Goal: Task Accomplishment & Management: Manage account settings

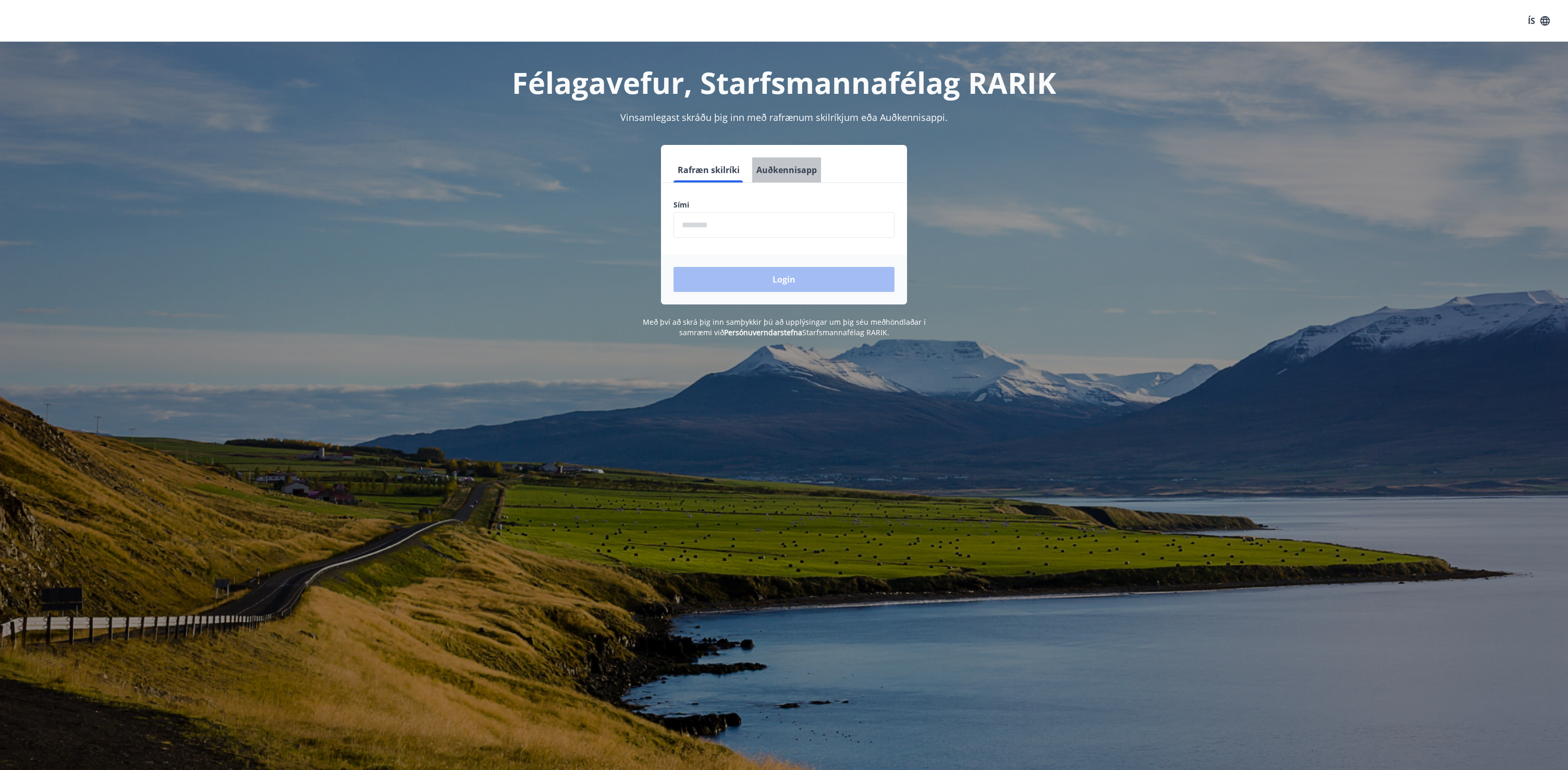
click at [762, 172] on button "Auðkennisapp" at bounding box center [786, 170] width 69 height 25
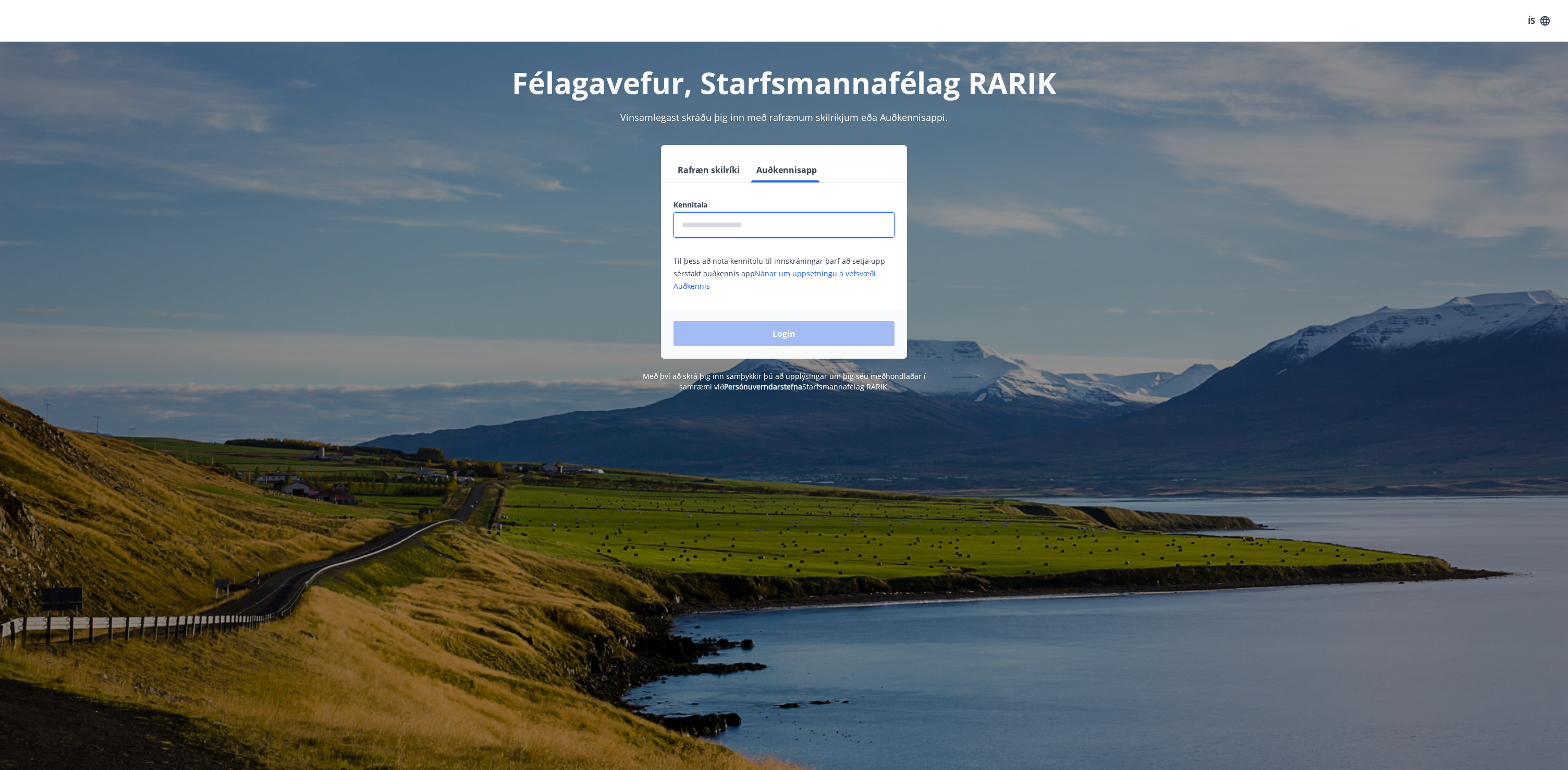
click at [712, 233] on input "text" at bounding box center [783, 225] width 221 height 26
type input "**********"
click at [673, 321] on button "Login" at bounding box center [783, 334] width 221 height 25
